Goal: Task Accomplishment & Management: Manage account settings

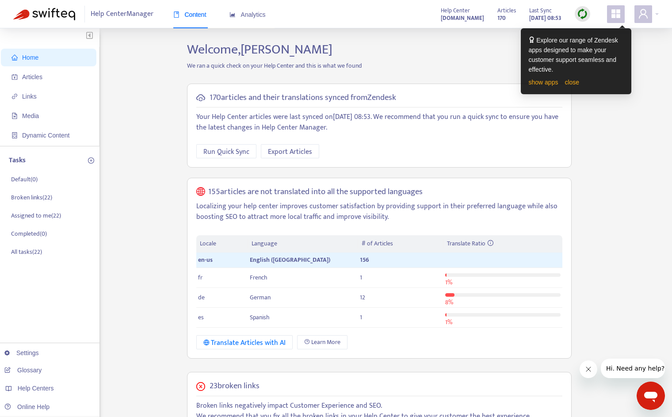
click at [604, 166] on div "Home Articles Links Media Dynamic Content Tasks Default ( 0 ) Broken links ( 22…" at bounding box center [336, 345] width 646 height 606
click at [571, 83] on link "close" at bounding box center [572, 82] width 15 height 7
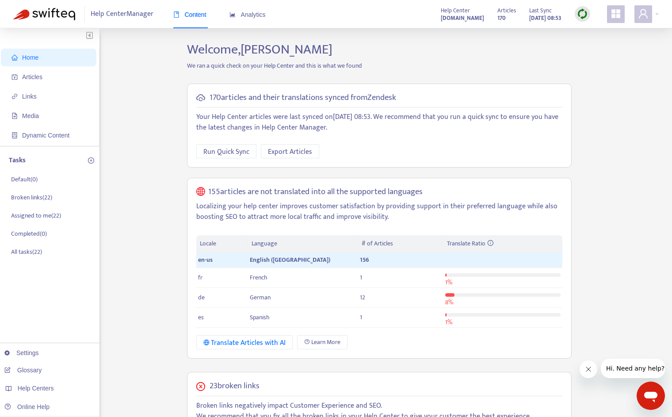
click at [660, 10] on div "Help Center Manager Content Analytics Help Center [DOMAIN_NAME] Articles 170 La…" at bounding box center [336, 14] width 672 height 28
click at [656, 13] on div at bounding box center [647, 14] width 24 height 18
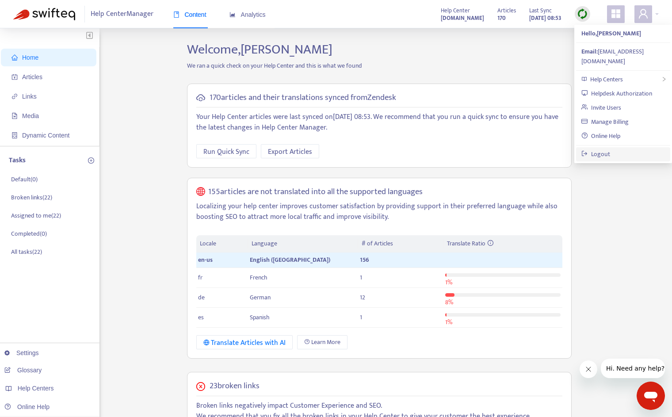
click at [602, 149] on link "Logout" at bounding box center [595, 154] width 29 height 10
